Goal: Information Seeking & Learning: Learn about a topic

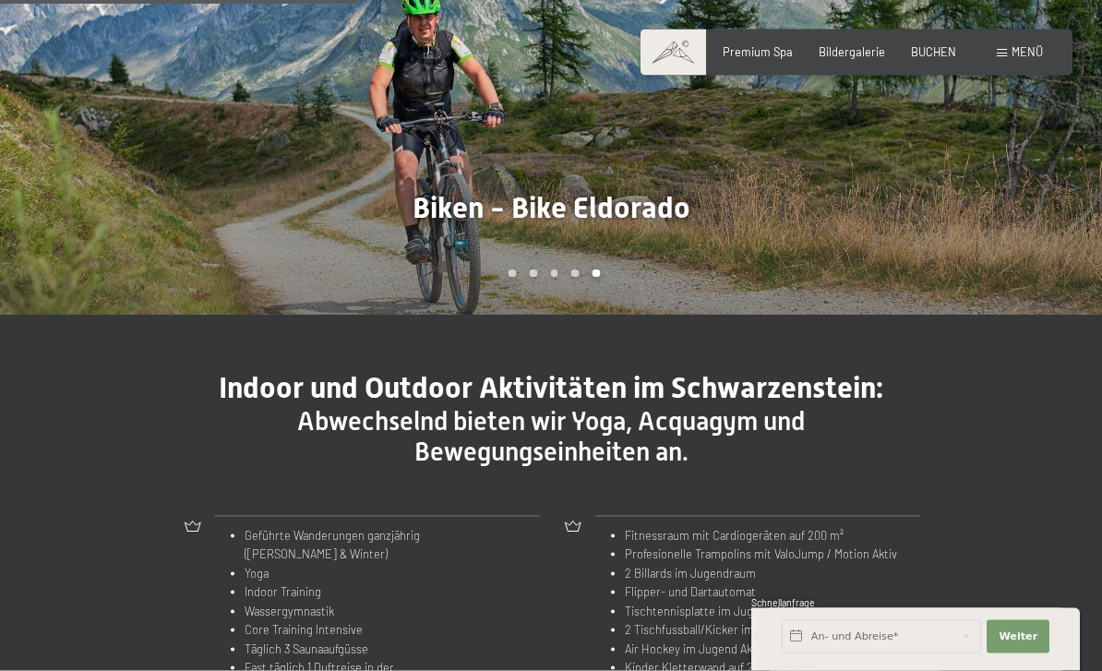
scroll to position [1400, 0]
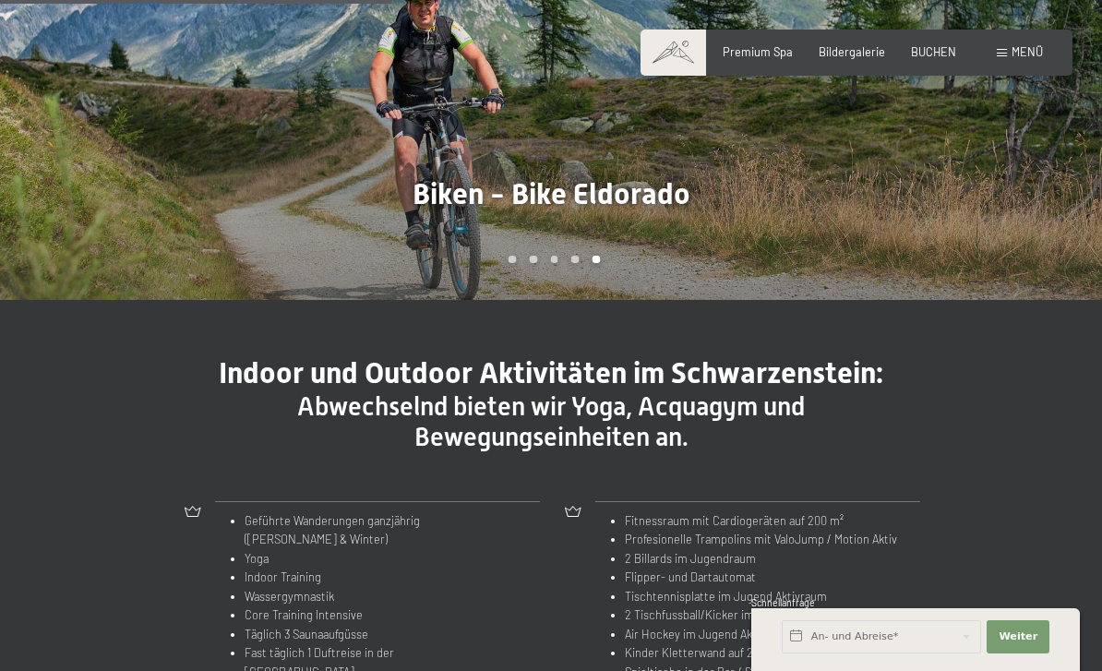
click at [447, 177] on div at bounding box center [275, 63] width 551 height 471
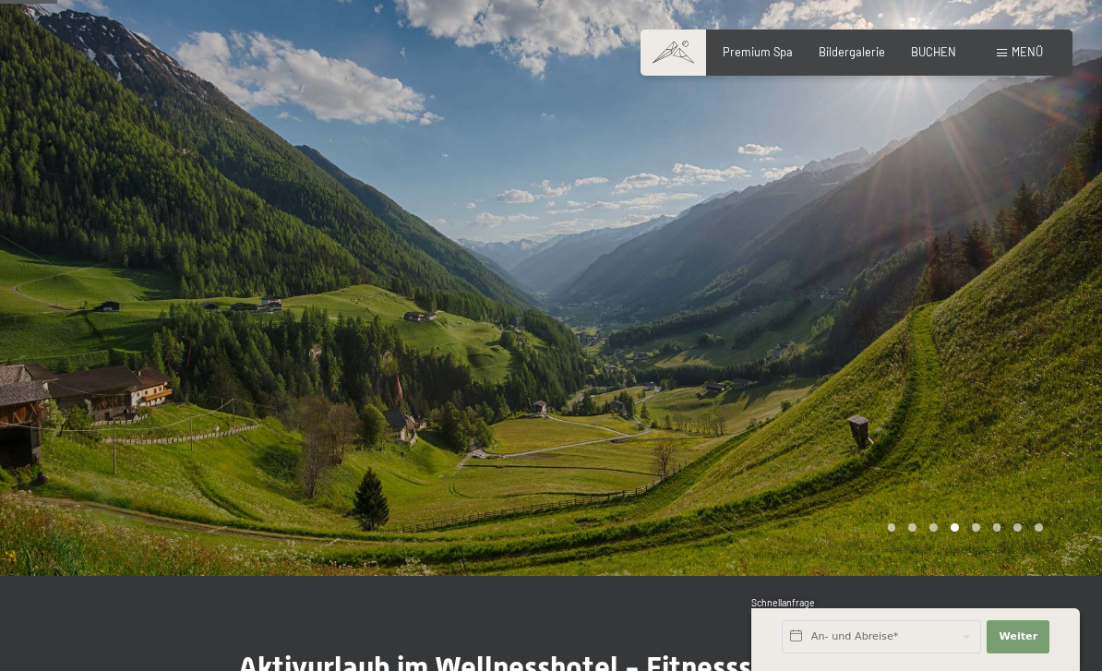
scroll to position [0, 0]
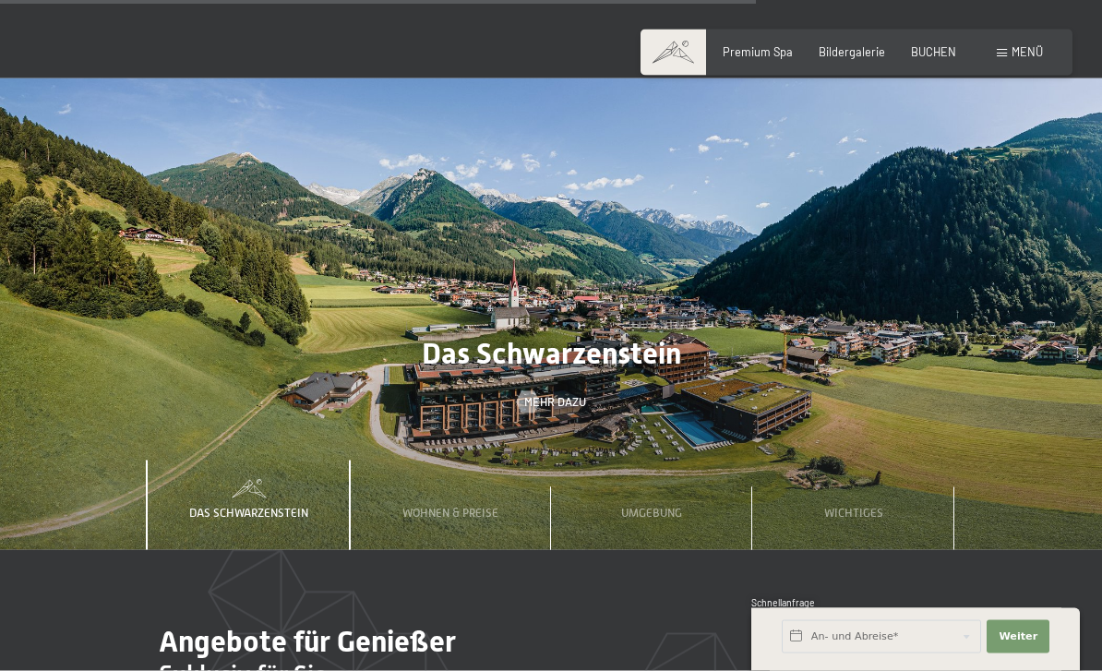
scroll to position [4536, 0]
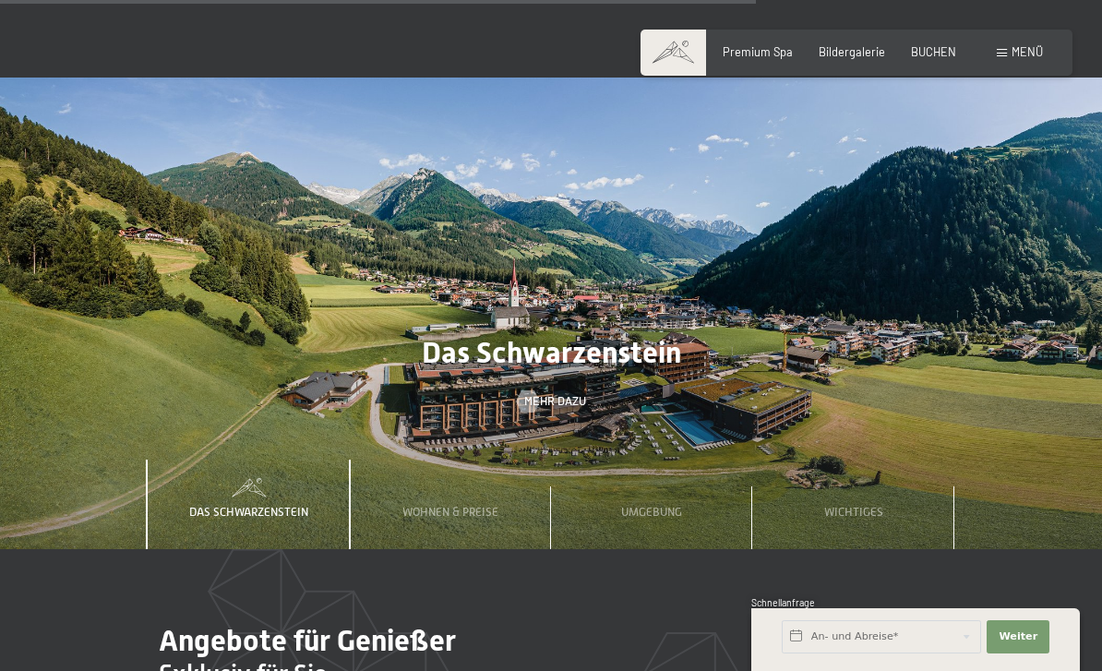
click at [638, 352] on div "Das Schwarzenstein Mehr dazu" at bounding box center [551, 372] width 1102 height 74
click at [862, 505] on span "Wichtiges" at bounding box center [853, 512] width 59 height 14
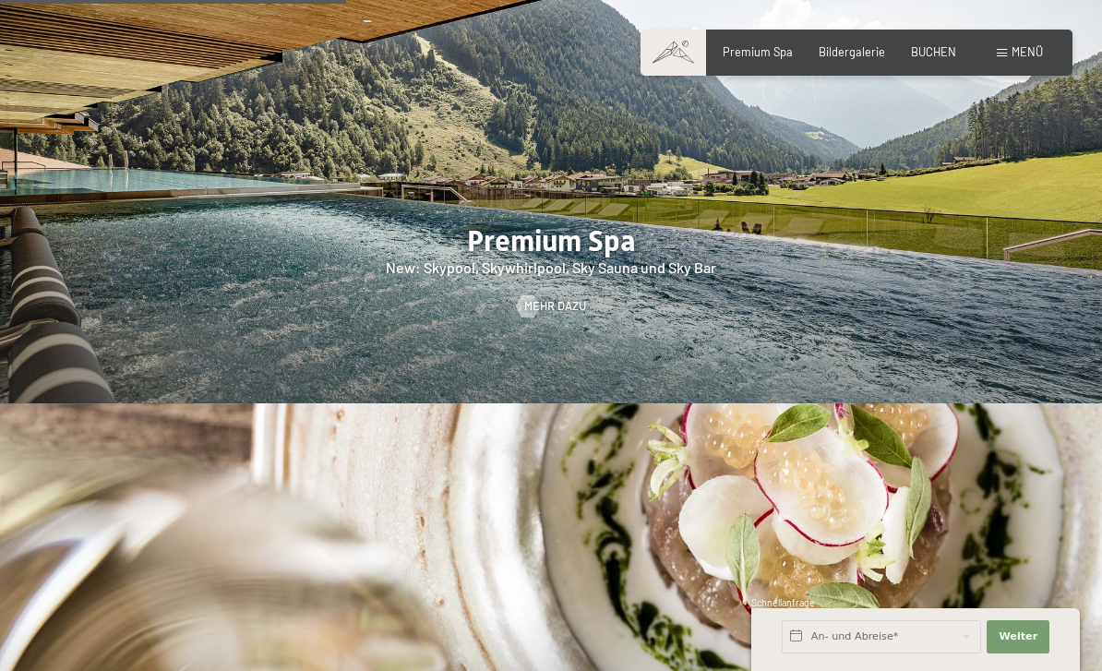
scroll to position [2109, 0]
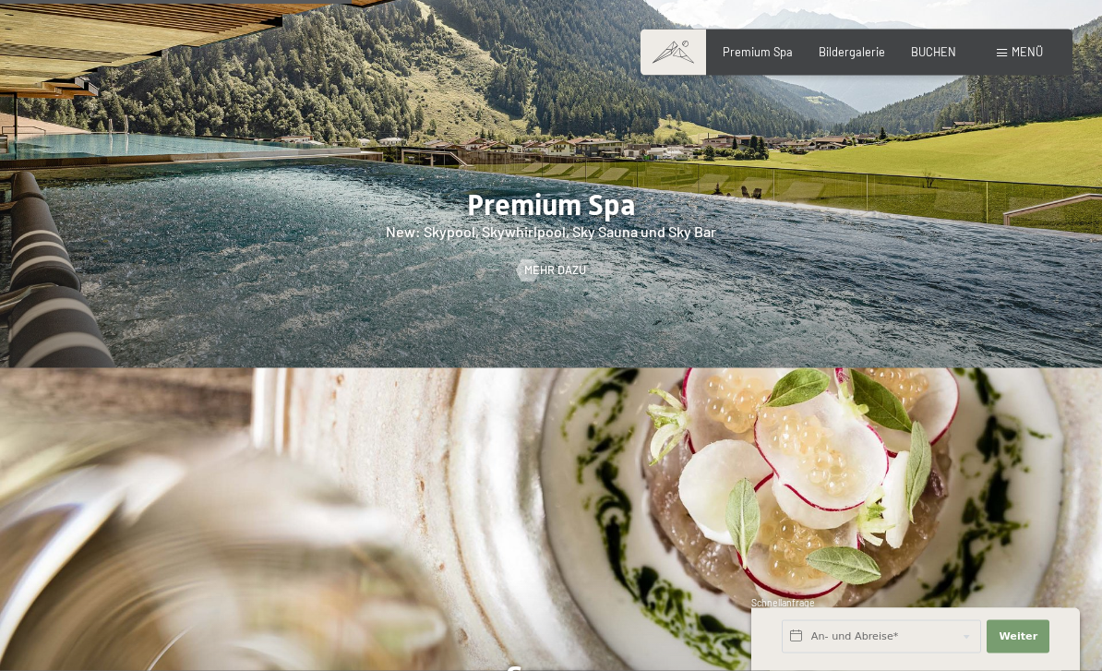
click at [663, 246] on div at bounding box center [551, 132] width 1102 height 471
click at [555, 263] on span "Mehr dazu" at bounding box center [555, 270] width 62 height 17
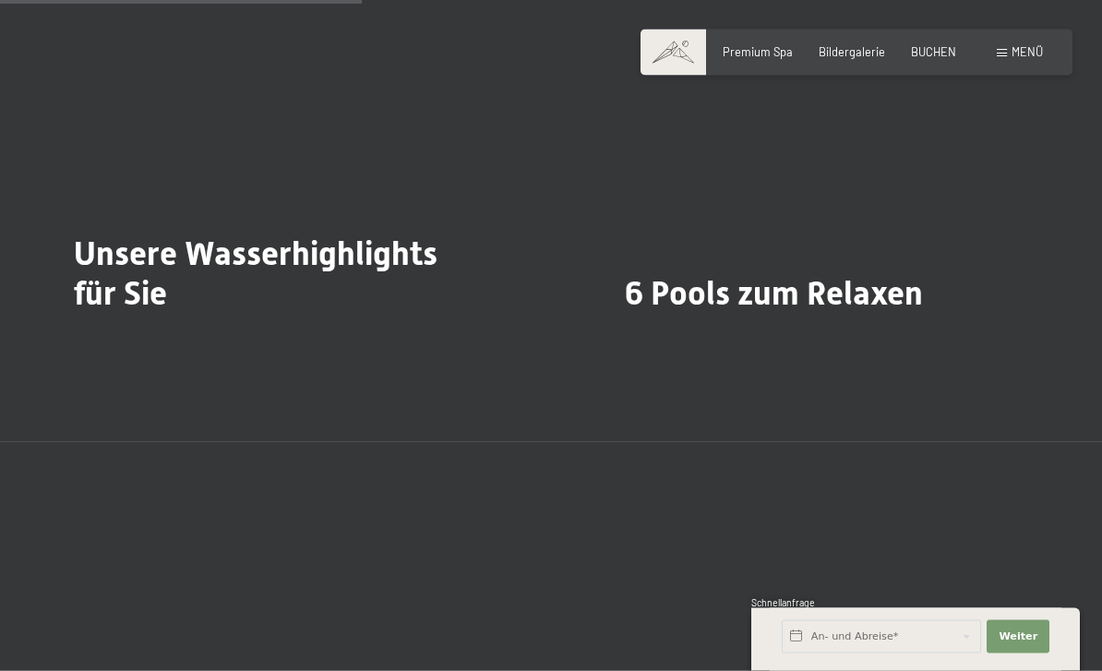
scroll to position [3501, 0]
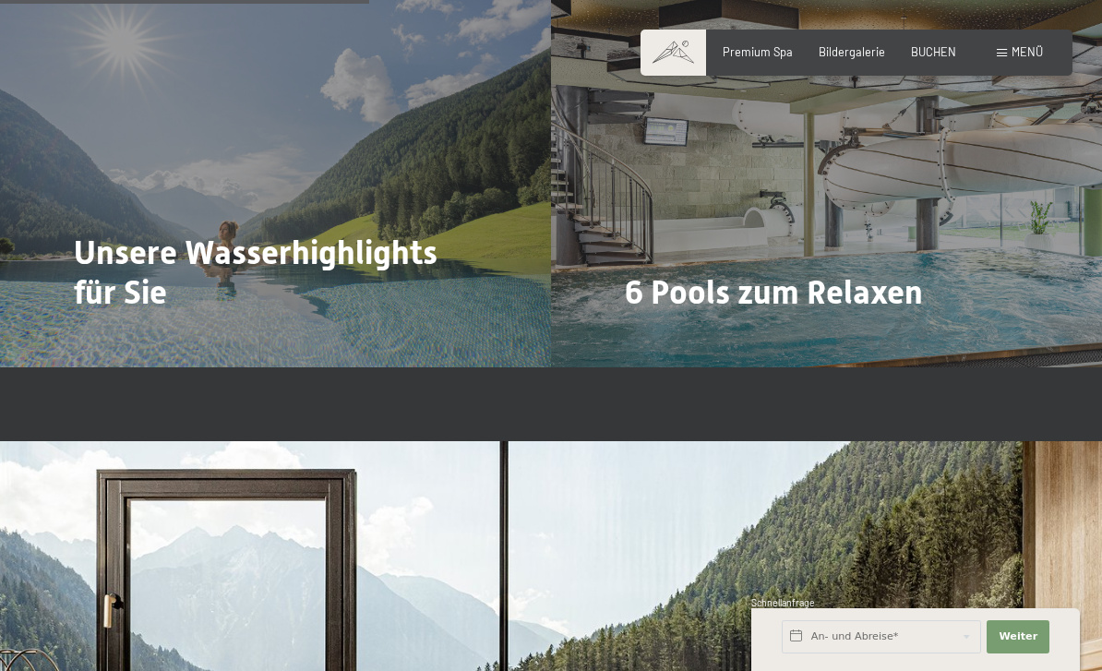
click at [402, 272] on h2 "Unsere Wasserhighlights für Sie" at bounding box center [275, 272] width 403 height 79
click at [111, 335] on span "Mehr dazu" at bounding box center [112, 343] width 62 height 17
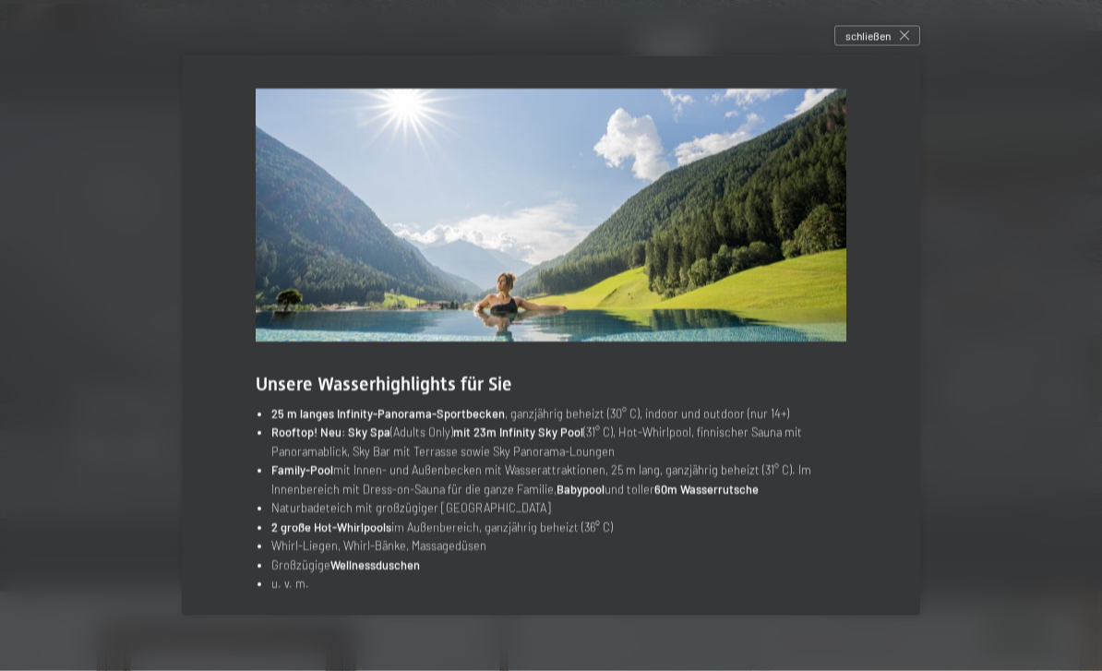
scroll to position [3352, 0]
click at [901, 41] on icon at bounding box center [904, 35] width 9 height 9
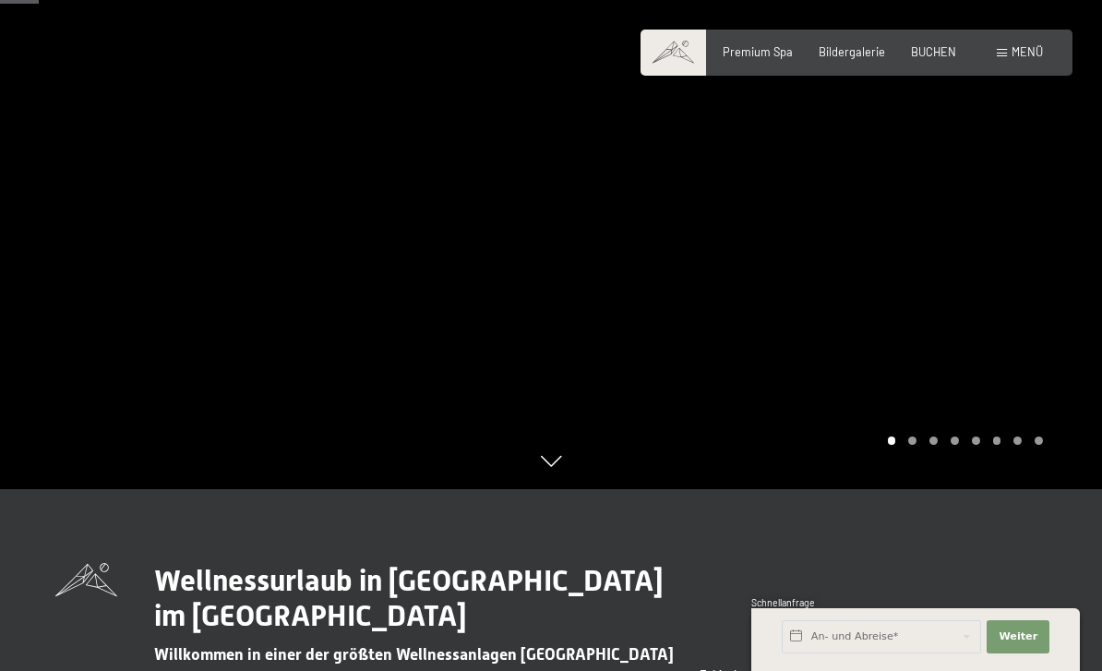
scroll to position [0, 0]
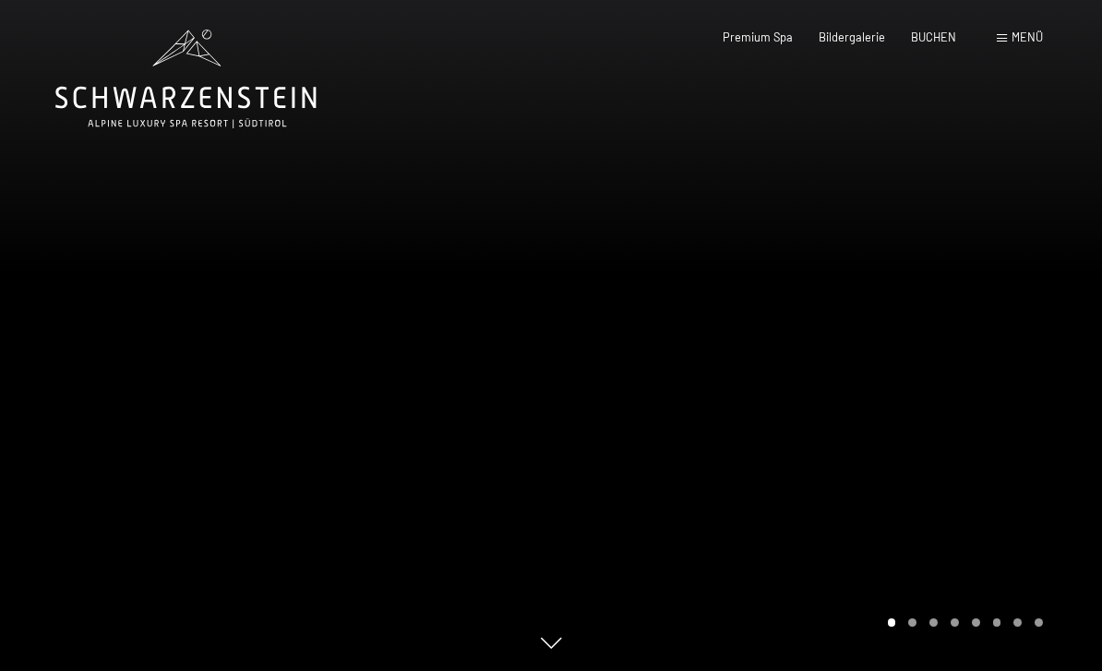
click at [871, 30] on div "Buchen Anfragen Premium Spa Bildergalerie BUCHEN Menü DE IT EN Gutschein Bilder…" at bounding box center [856, 38] width 373 height 17
click at [841, 42] on div "Bildergalerie" at bounding box center [851, 38] width 66 height 17
click at [853, 30] on span "Bildergalerie" at bounding box center [851, 37] width 66 height 15
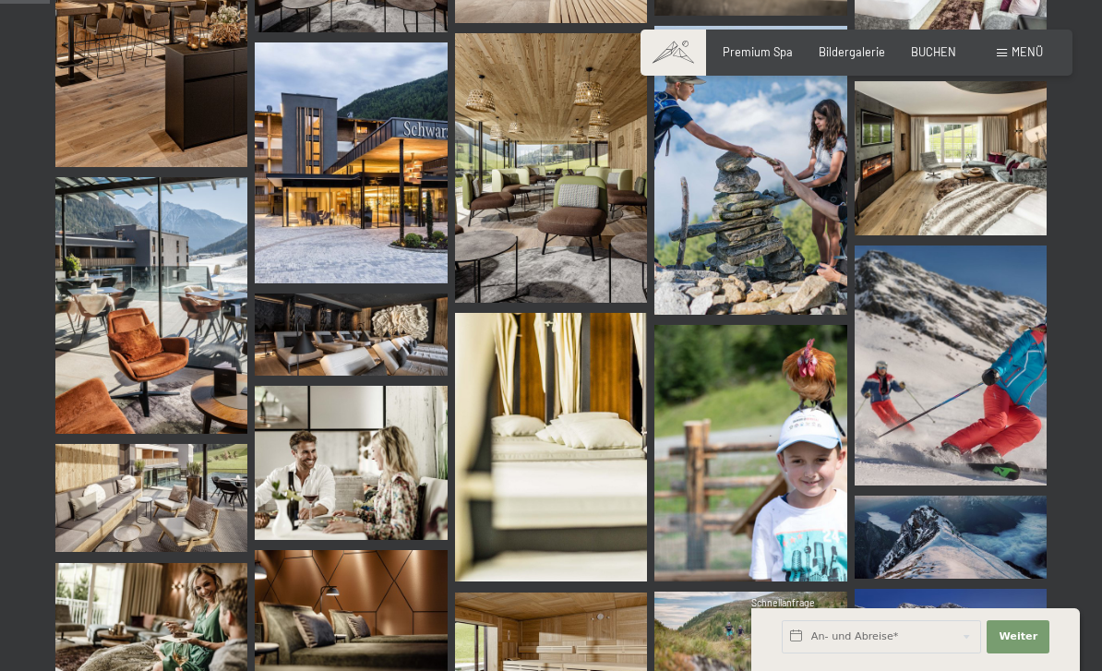
scroll to position [708, 0]
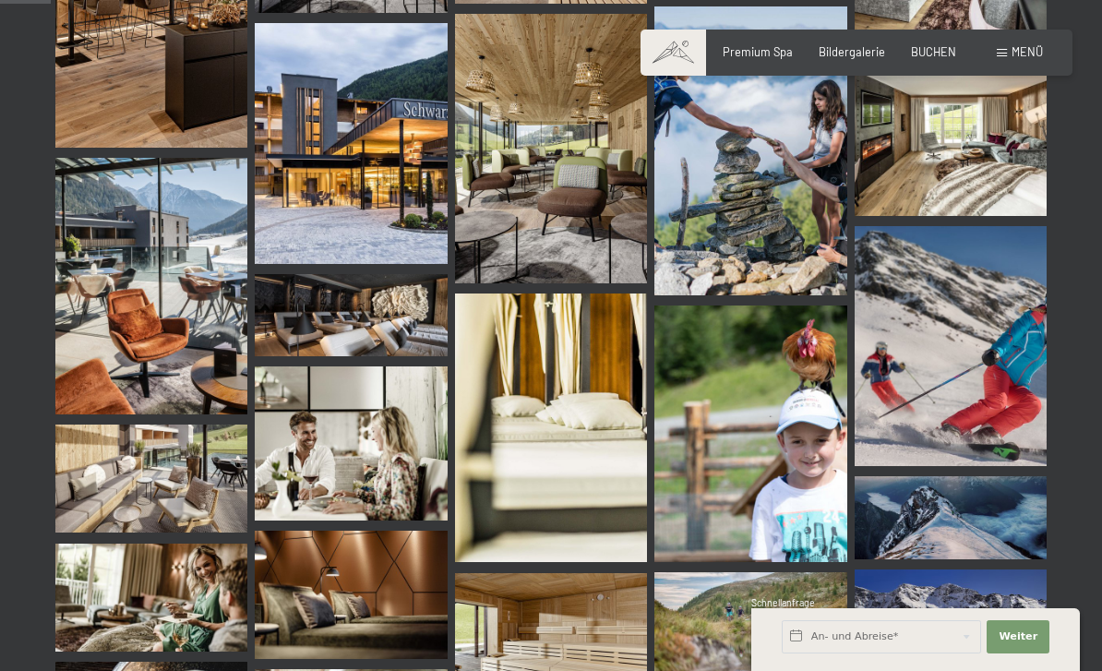
click at [168, 309] on img at bounding box center [151, 286] width 192 height 256
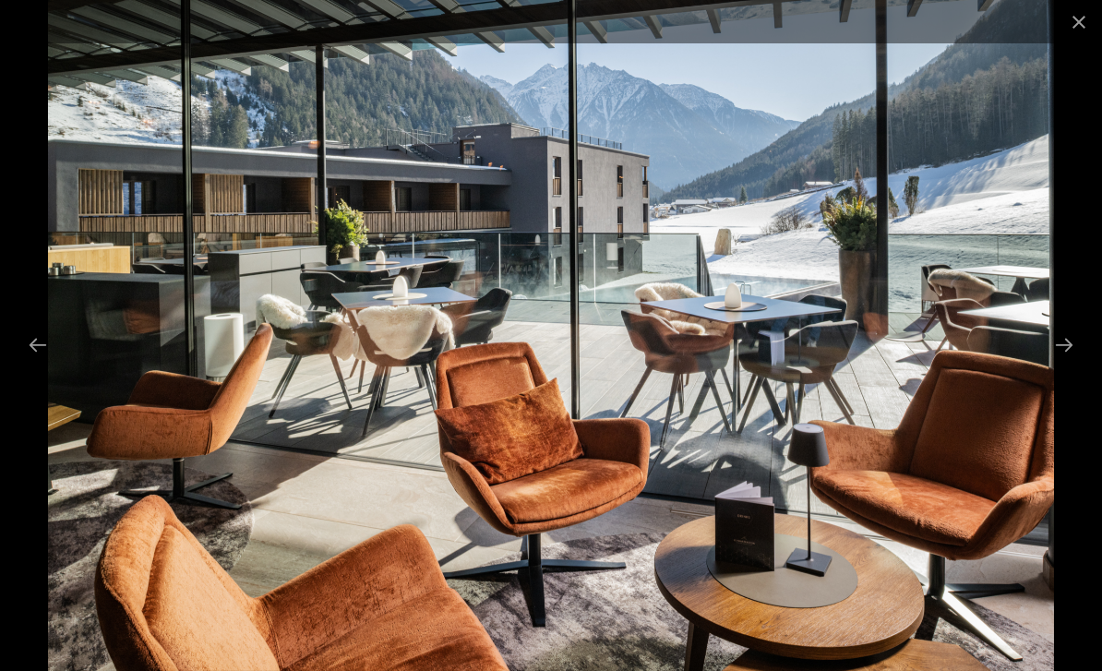
click at [1062, 363] on button "Next slide" at bounding box center [1063, 345] width 39 height 36
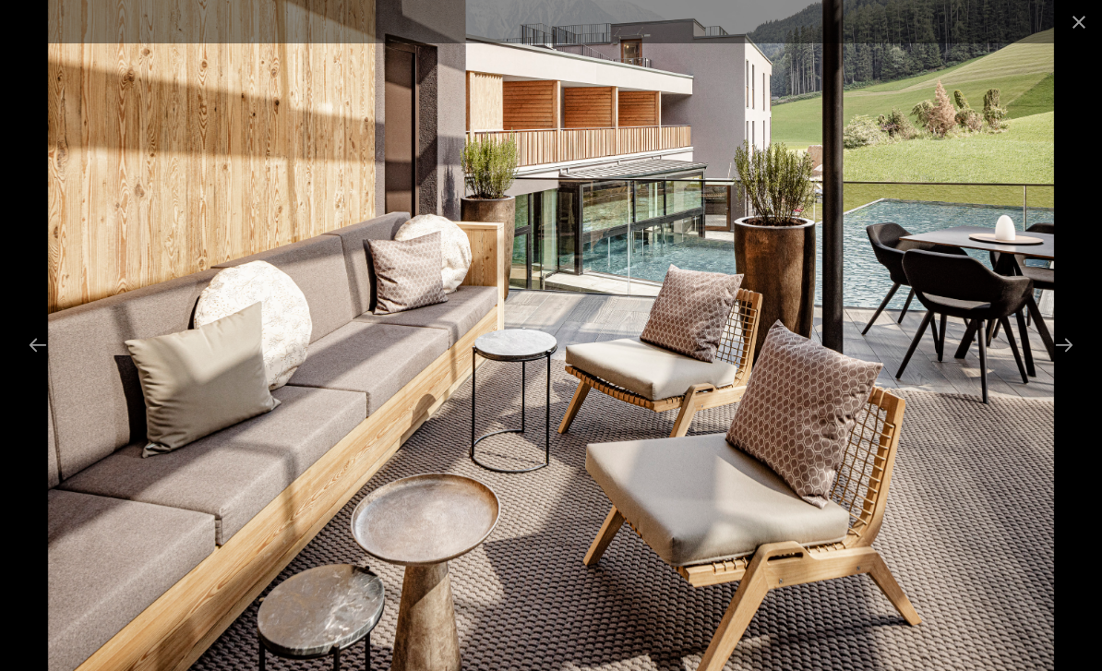
click at [1063, 363] on button "Next slide" at bounding box center [1063, 345] width 39 height 36
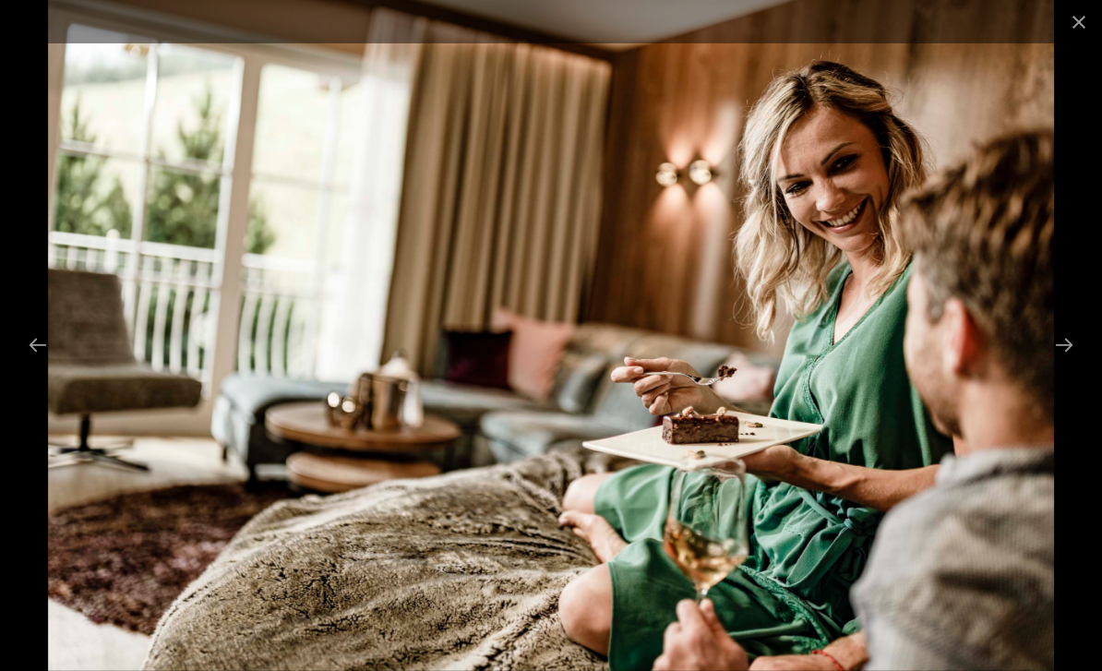
click at [1063, 363] on button "Next slide" at bounding box center [1063, 345] width 39 height 36
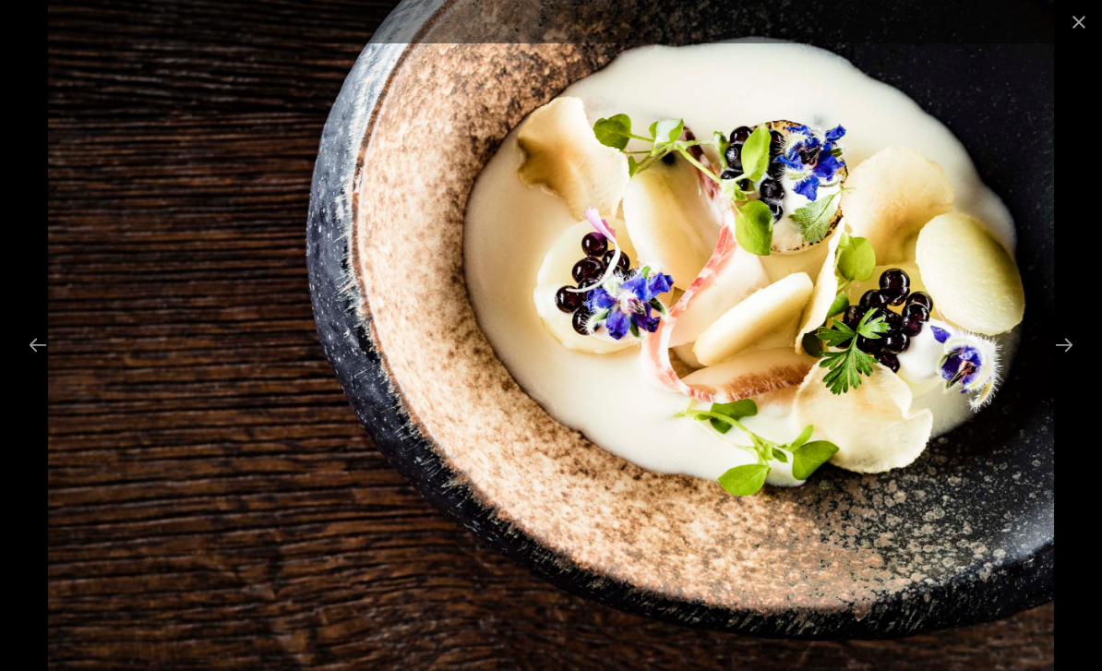
click at [1063, 363] on button "Next slide" at bounding box center [1063, 345] width 39 height 36
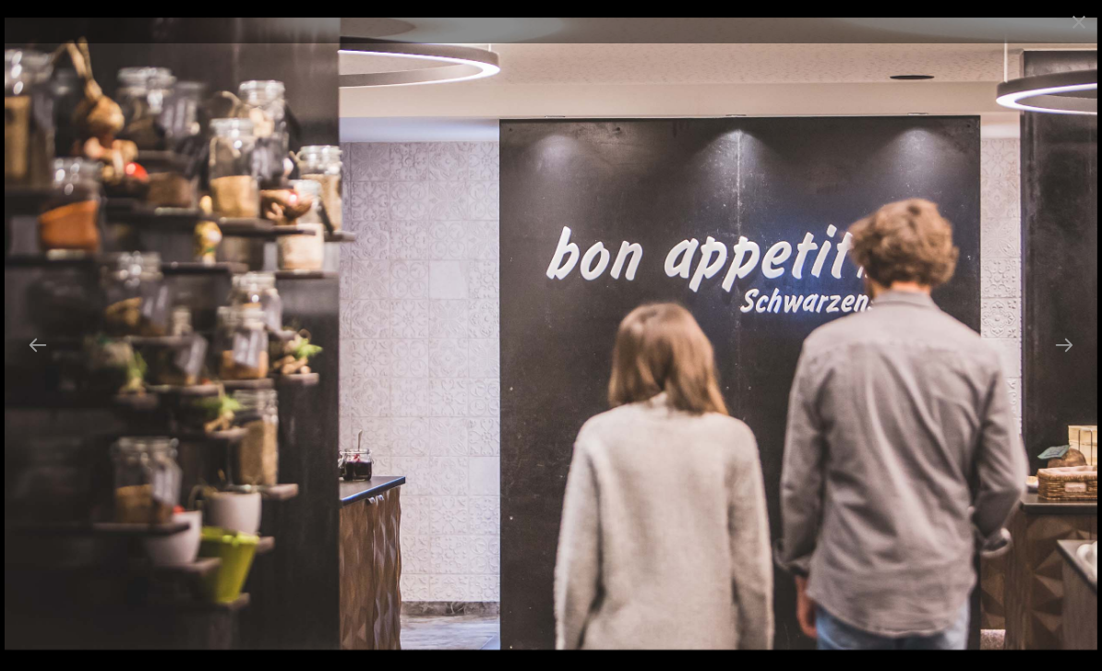
click at [1072, 358] on button "Next slide" at bounding box center [1063, 345] width 39 height 36
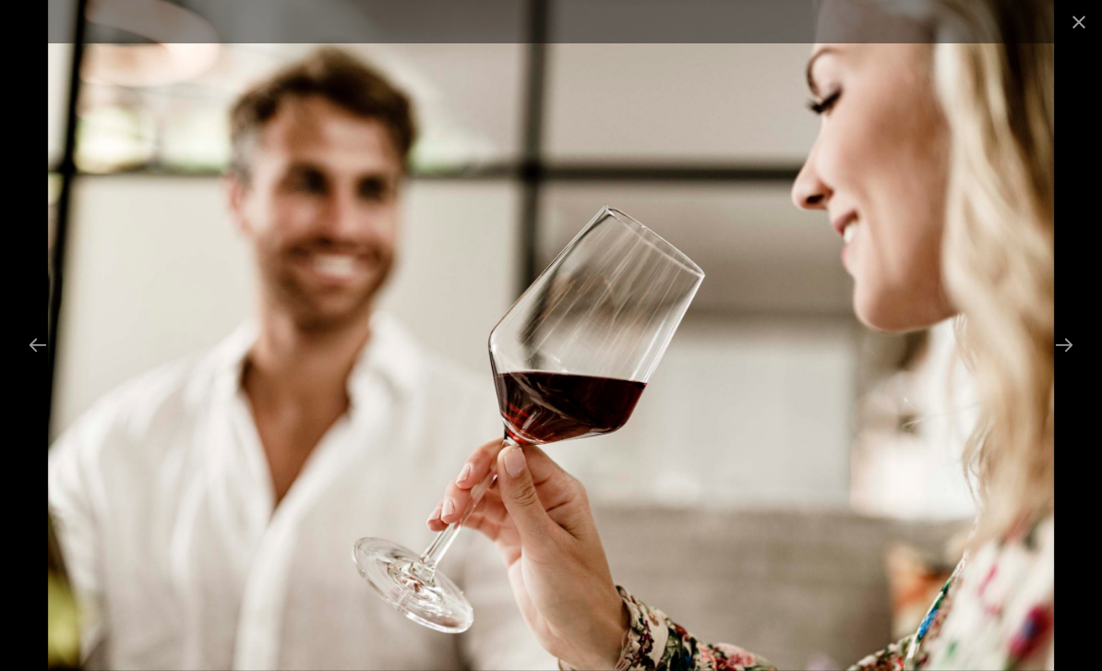
click at [1075, 362] on button "Next slide" at bounding box center [1063, 345] width 39 height 36
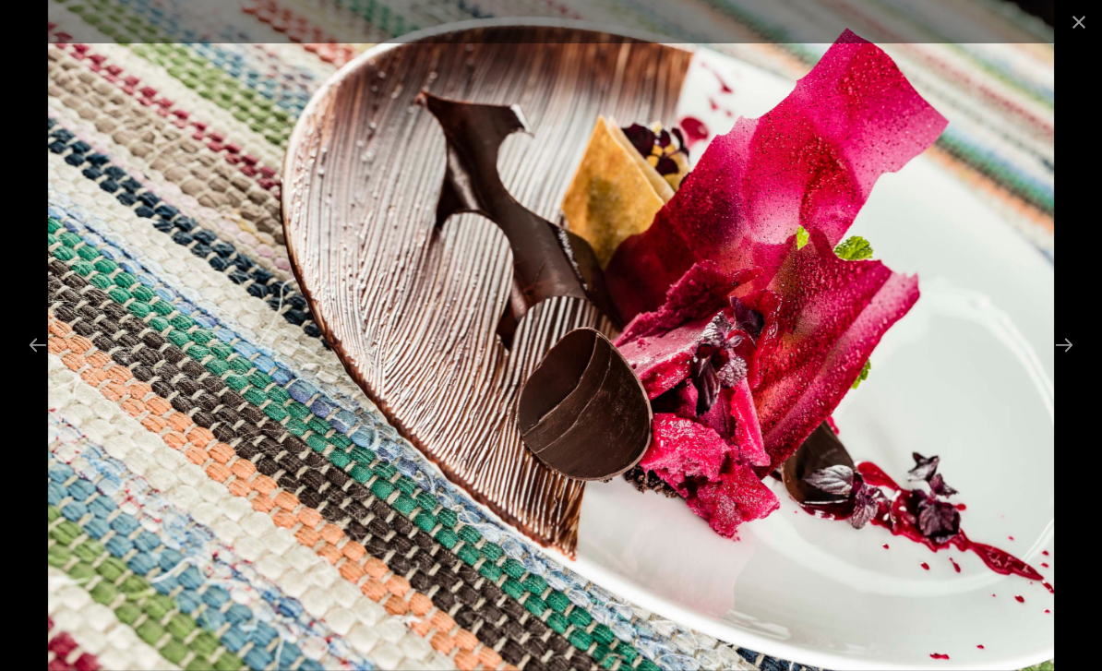
click at [1061, 363] on button "Next slide" at bounding box center [1063, 345] width 39 height 36
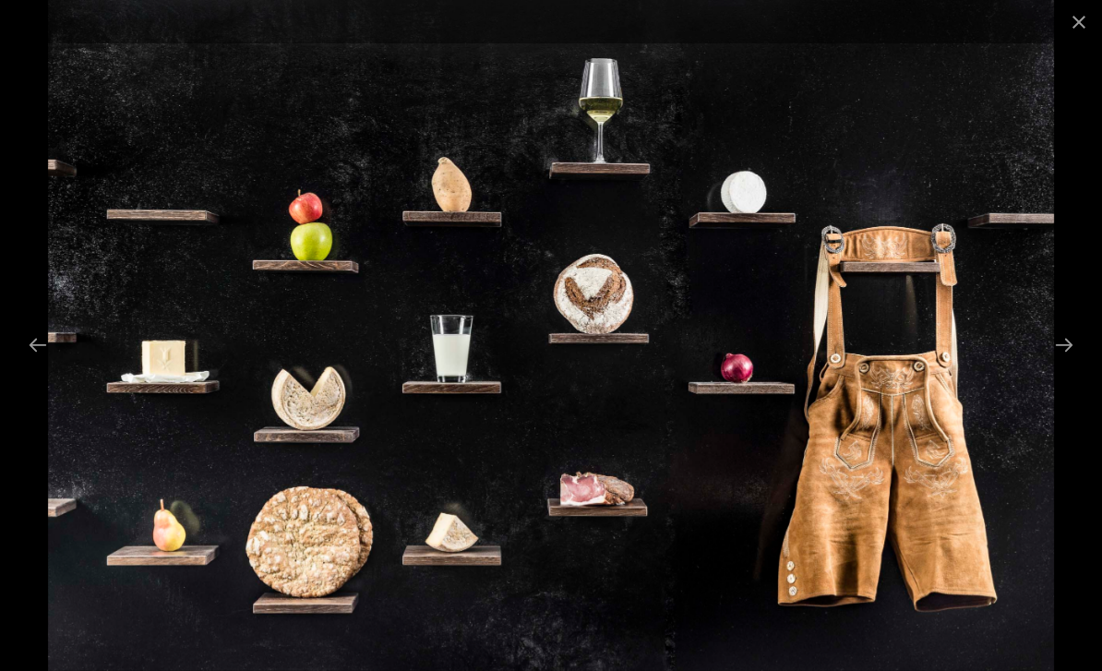
click at [1063, 363] on button "Next slide" at bounding box center [1063, 345] width 39 height 36
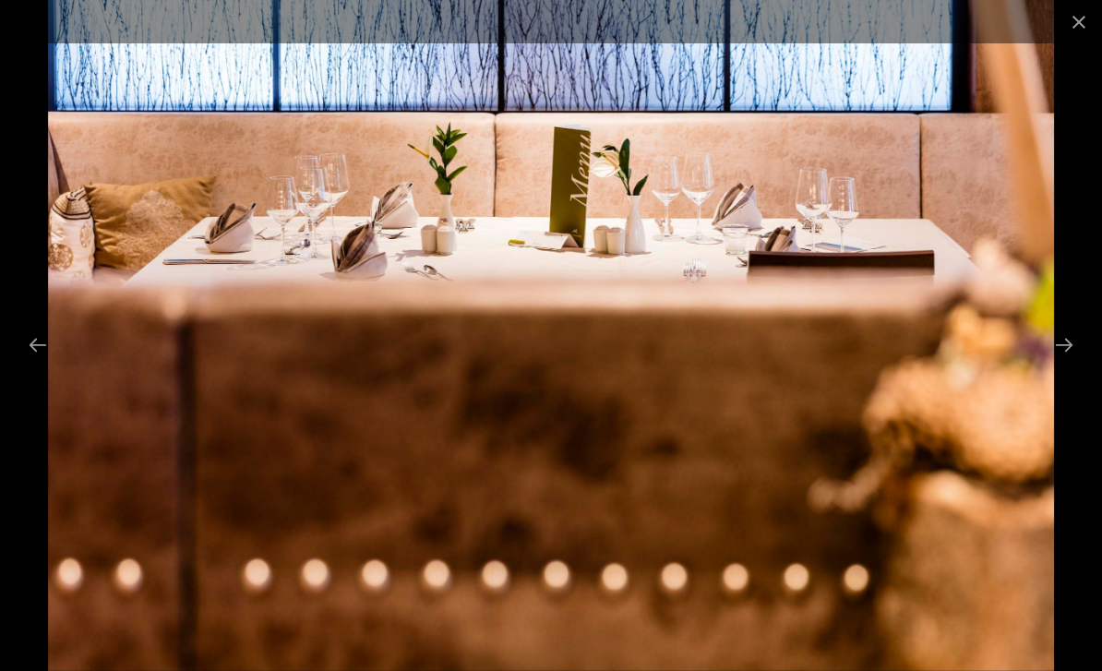
click at [1062, 363] on button "Next slide" at bounding box center [1063, 345] width 39 height 36
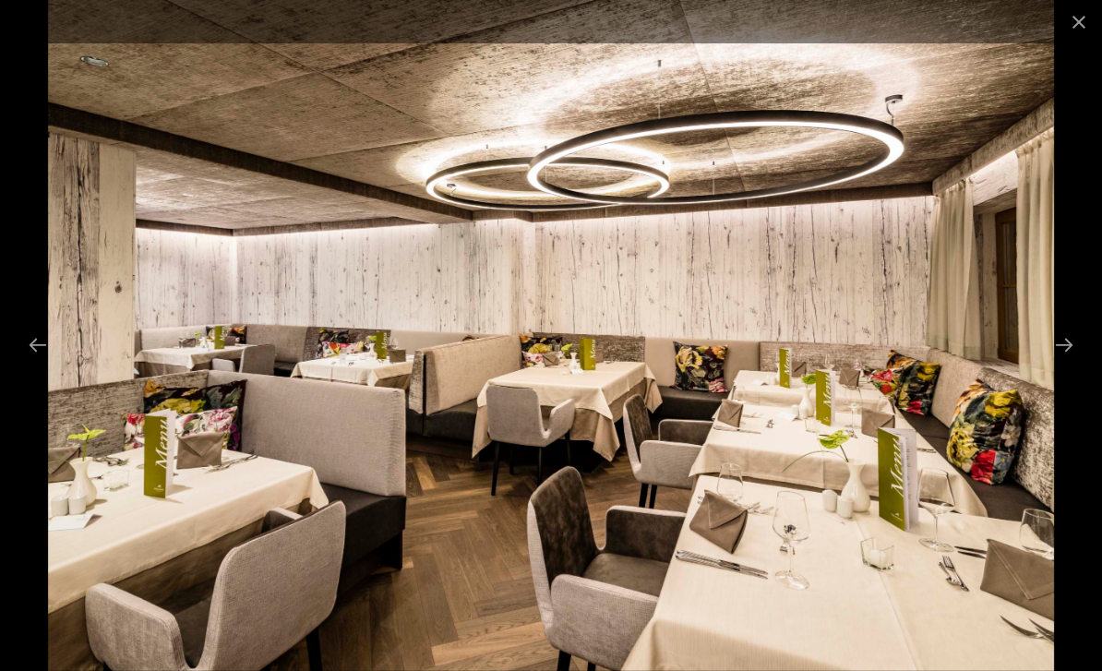
click at [1083, 22] on button "Close gallery" at bounding box center [1078, 21] width 46 height 43
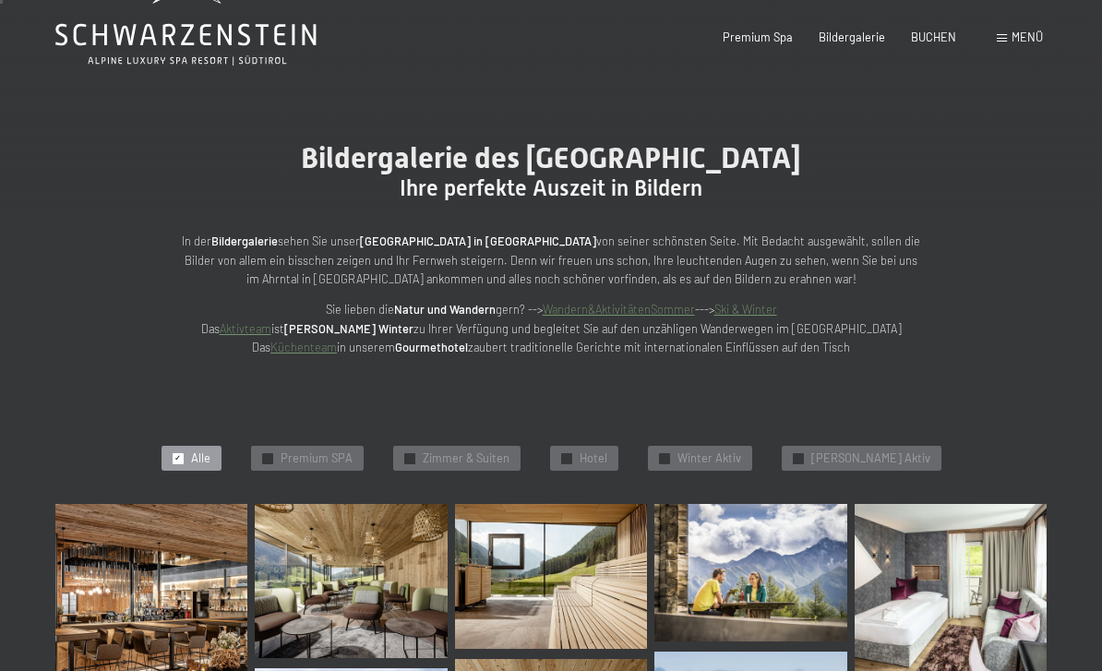
scroll to position [0, 0]
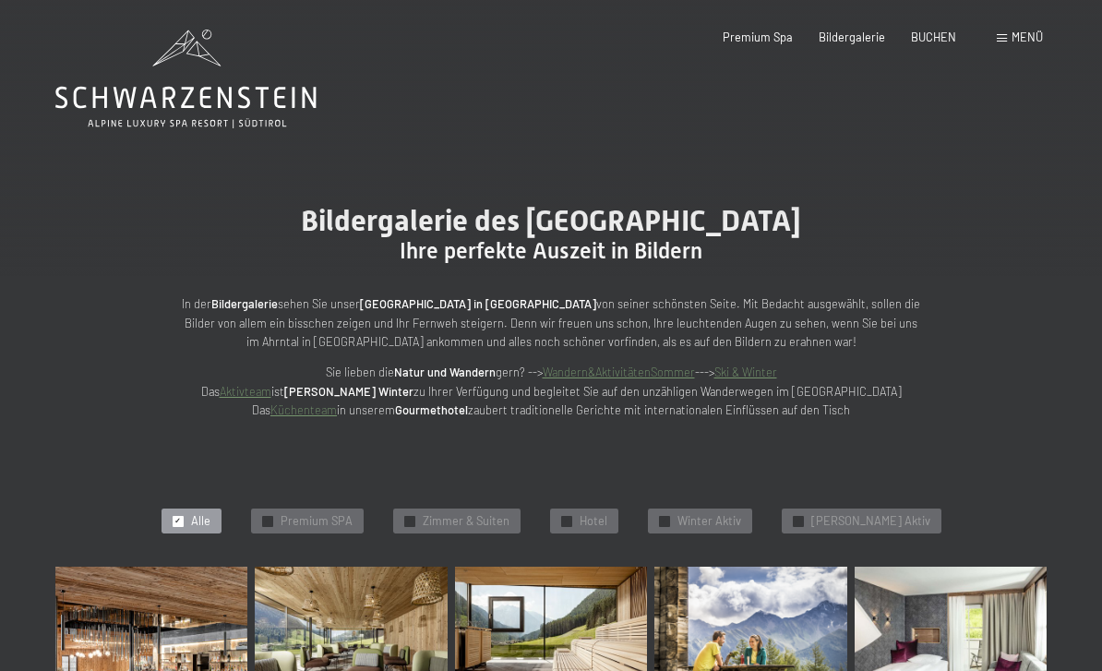
click at [1023, 34] on span "Menü" at bounding box center [1026, 37] width 31 height 15
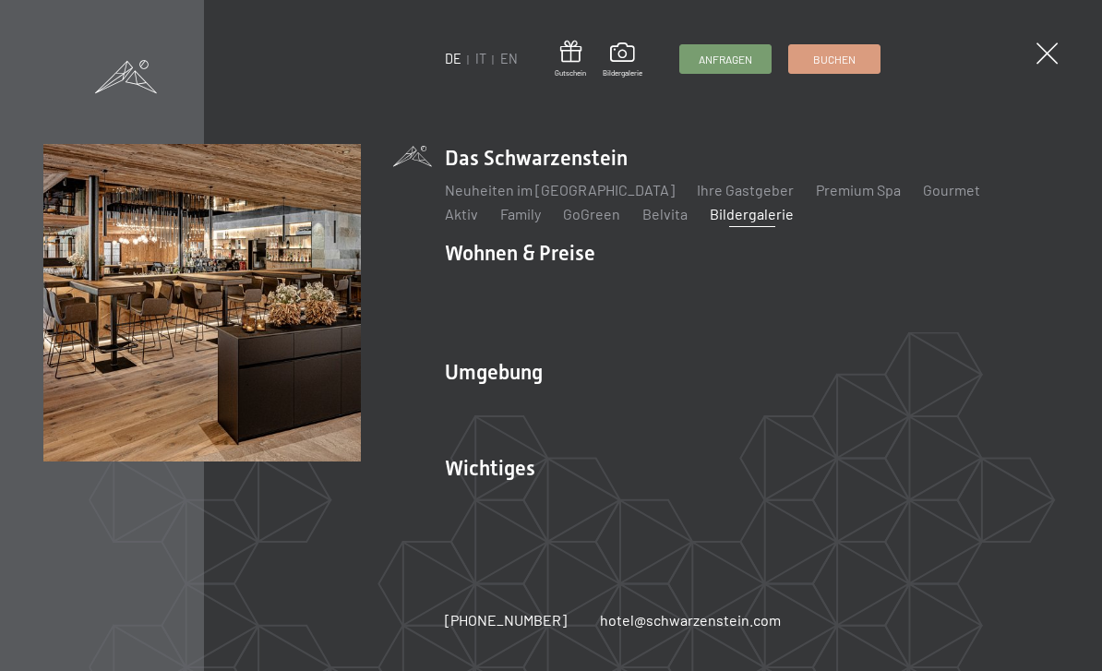
click at [924, 187] on link "Gourmet" at bounding box center [952, 190] width 57 height 18
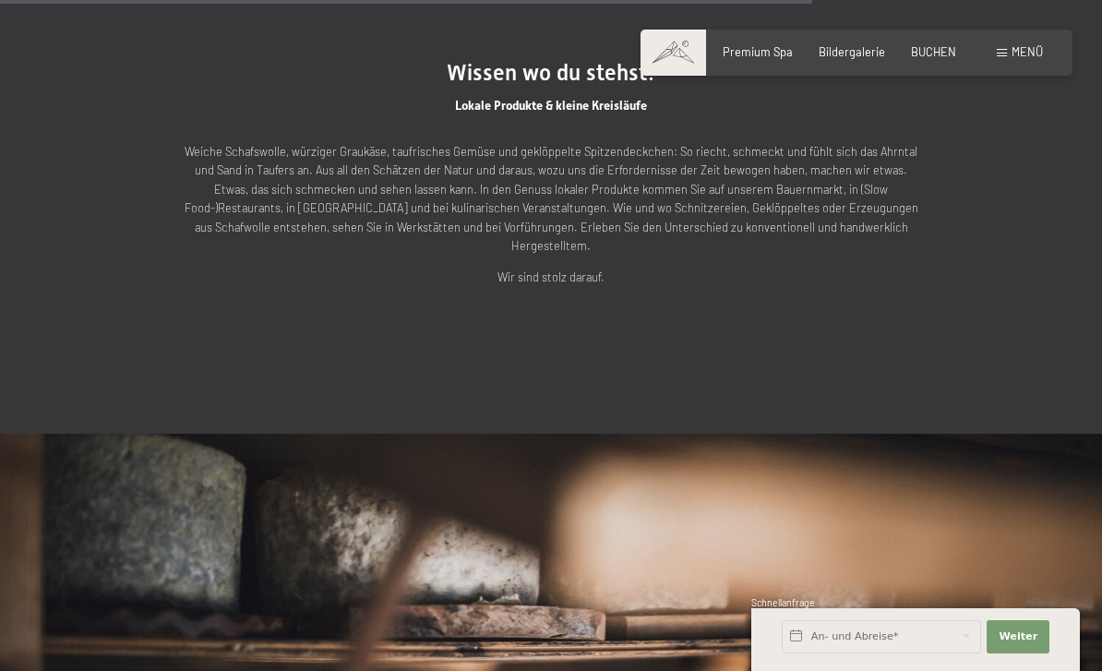
scroll to position [3968, 0]
